Goal: Task Accomplishment & Management: Use online tool/utility

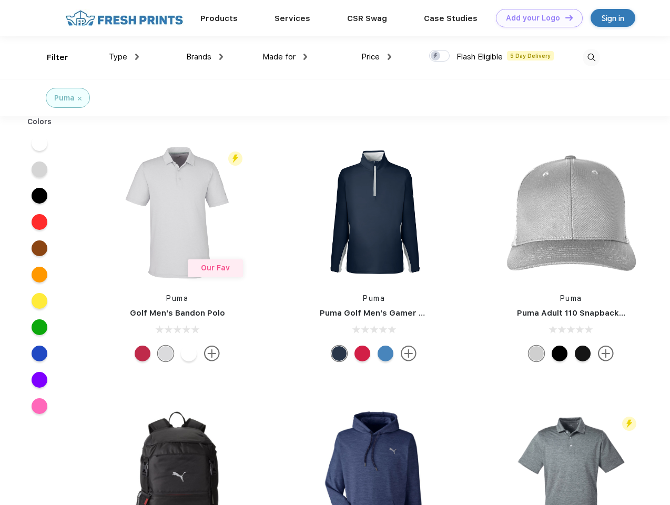
click at [535, 18] on link "Add your Logo Design Tool" at bounding box center [539, 18] width 87 height 18
click at [0, 0] on div "Design Tool" at bounding box center [0, 0] width 0 height 0
click at [564, 17] on link "Add your Logo Design Tool" at bounding box center [539, 18] width 87 height 18
click at [50, 57] on div "Filter" at bounding box center [58, 58] width 22 height 12
click at [124, 57] on span "Type" at bounding box center [118, 56] width 18 height 9
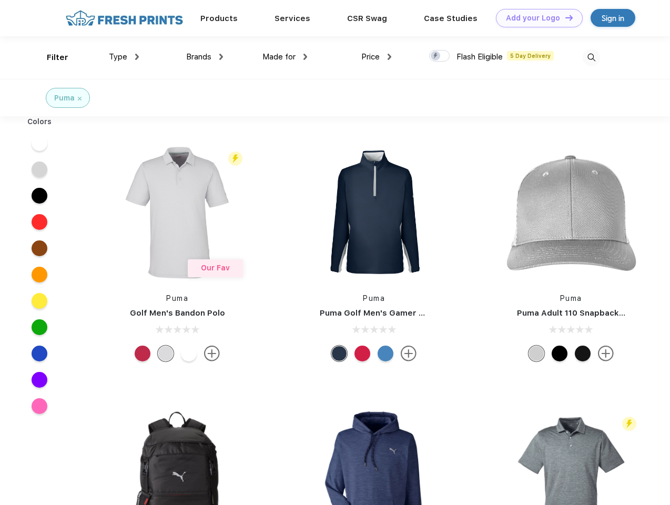
click at [205, 57] on span "Brands" at bounding box center [198, 56] width 25 height 9
click at [285, 57] on span "Made for" at bounding box center [278, 56] width 33 height 9
click at [376, 57] on span "Price" at bounding box center [370, 56] width 18 height 9
click at [440, 56] on div at bounding box center [439, 56] width 21 height 12
click at [436, 56] on input "checkbox" at bounding box center [432, 52] width 7 height 7
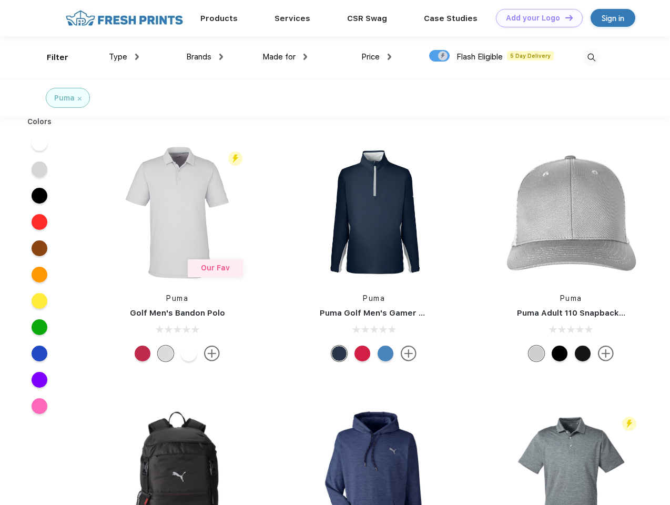
click at [591, 57] on img at bounding box center [591, 57] width 17 height 17
